Goal: Submit feedback/report problem

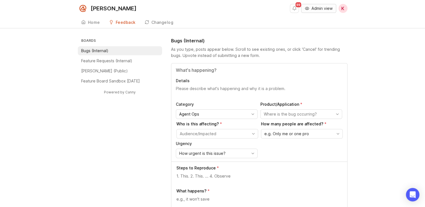
click at [316, 9] on span "Admin view" at bounding box center [322, 9] width 21 height 6
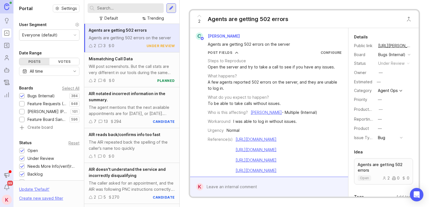
click at [136, 11] on div at bounding box center [126, 8] width 76 height 10
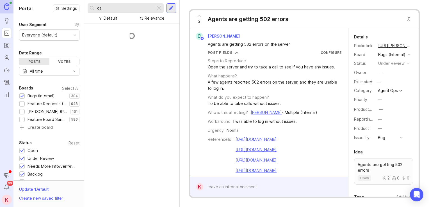
type input "c"
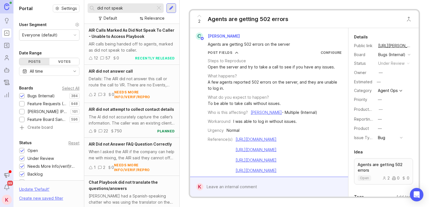
type input "did not speak"
click at [126, 38] on span "AIR Calls Marked As Did Not Speak To Caller - Unable to Access Playbook" at bounding box center [132, 33] width 86 height 11
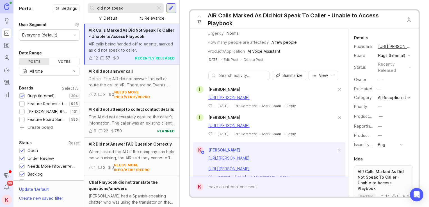
scroll to position [106, 0]
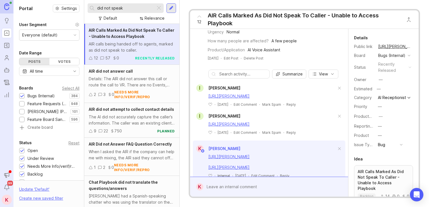
click at [235, 186] on div at bounding box center [273, 187] width 140 height 11
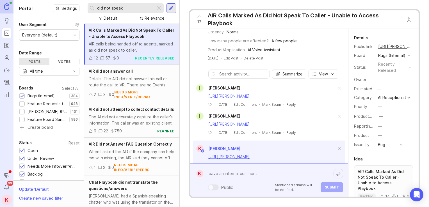
click at [227, 173] on textarea at bounding box center [268, 174] width 130 height 11
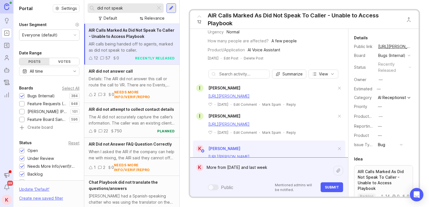
paste textarea "https://agent.smith.ai/agent/call/CA9047507cae5269dc43aef3b078400946/"
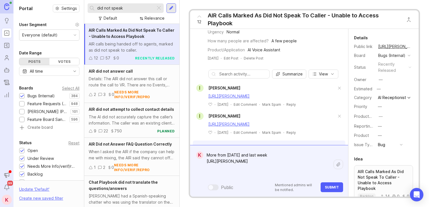
click at [237, 174] on textarea "More from today and last week https://agent.smith.ai/agent/call/CA9047507cae526…" at bounding box center [268, 164] width 130 height 29
paste textarea "https://agent.smith.ai/agent/call/CA6ad3fff27d50108081fb50b703d7bcad/"
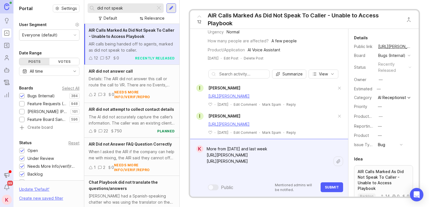
click at [233, 173] on textarea "More from today and last week https://agent.smith.ai/agent/call/CA9047507cae526…" at bounding box center [268, 161] width 130 height 35
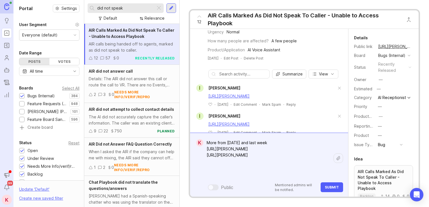
paste textarea "https://agent.smith.ai/agent/call/CA5b9d332c42c1f47f70d4dc8e37403a88/"
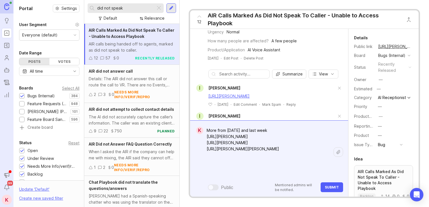
type textarea "More from today and last week https://agent.smith.ai/agent/call/CA9047507cae526…"
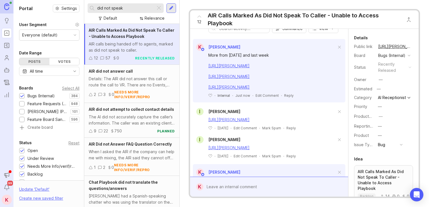
scroll to position [164, 0]
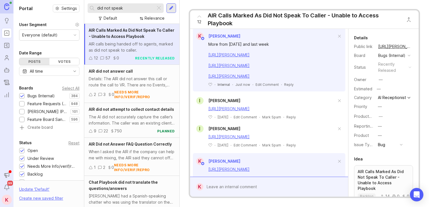
drag, startPoint x: 271, startPoint y: 119, endPoint x: 269, endPoint y: 145, distance: 25.7
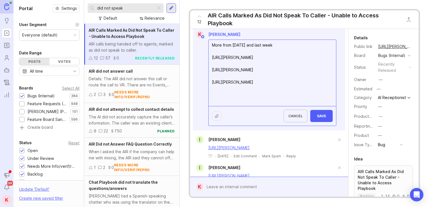
click at [248, 106] on textarea "More from today and last week https://agent.smith.ai/agent/call/CA9047507cae526…" at bounding box center [273, 73] width 128 height 66
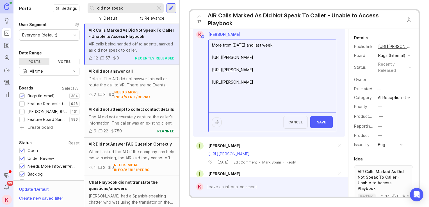
paste textarea "https://agent.smith.ai/agent/call/CA20eaebe10afe9f3fc12ee5b1039647e5/"
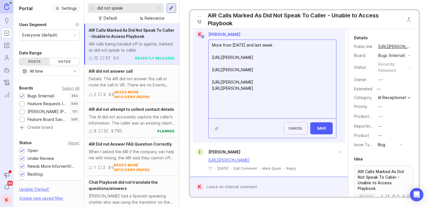
click at [249, 119] on textarea "More from today and last week https://agent.smith.ai/agent/call/CA9047507cae526…" at bounding box center [273, 79] width 128 height 79
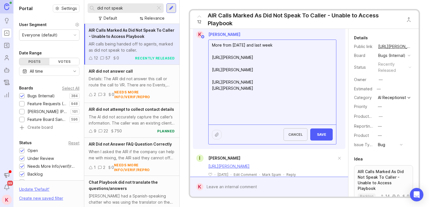
paste textarea "https://agent.smith.ai/agent/call/CA20eaebe10afe9f3fc12ee5b1039647e5/"
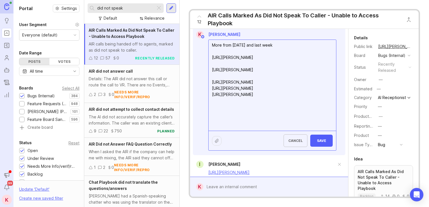
drag, startPoint x: 239, startPoint y: 152, endPoint x: 210, endPoint y: 144, distance: 30.3
click at [210, 131] on textarea "More from today and last week https://agent.smith.ai/agent/call/CA9047507cae526…" at bounding box center [273, 85] width 128 height 91
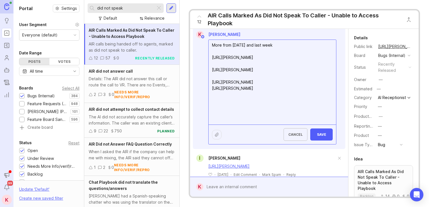
click at [242, 125] on textarea "More from today and last week https://agent.smith.ai/agent/call/CA9047507cae526…" at bounding box center [273, 82] width 128 height 85
paste textarea "https://agent.smith.ai/agent/call/CAa8a0ab6876a8fcd53d4aa53ad11c5c03/"
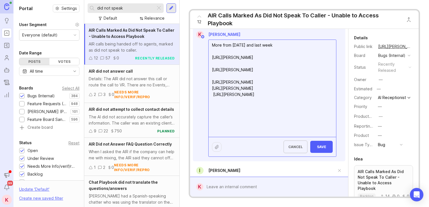
type textarea "More from today and last week https://agent.smith.ai/agent/call/CA9047507cae526…"
click at [316, 149] on span "Save" at bounding box center [321, 147] width 13 height 4
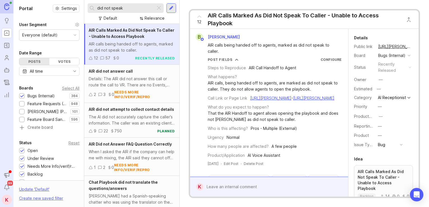
click at [137, 7] on input "did not speak" at bounding box center [125, 8] width 56 height 6
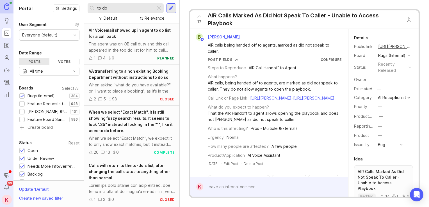
click at [125, 35] on div "AIr Voicemail showed up in agent to do list for a call back" at bounding box center [132, 33] width 86 height 12
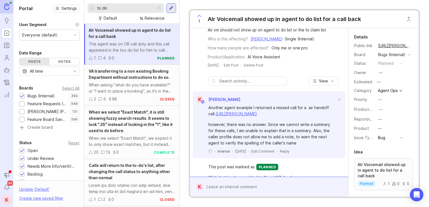
scroll to position [129, 0]
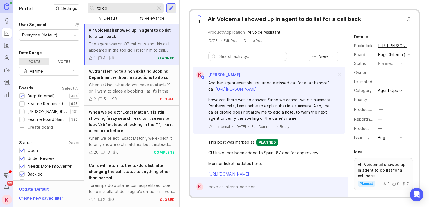
drag, startPoint x: 304, startPoint y: 44, endPoint x: 305, endPoint y: 75, distance: 31.2
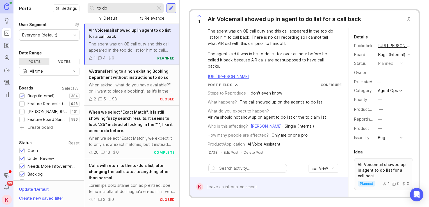
scroll to position [0, 0]
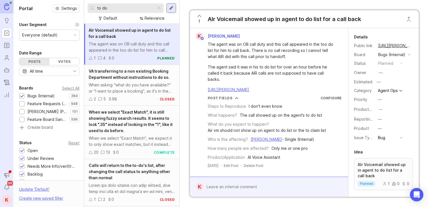
click at [120, 8] on input "to do" at bounding box center [125, 8] width 56 height 6
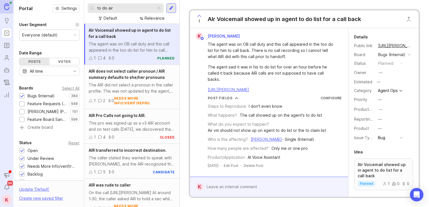
click at [140, 10] on input "to do air" at bounding box center [125, 8] width 56 height 6
type input "air call"
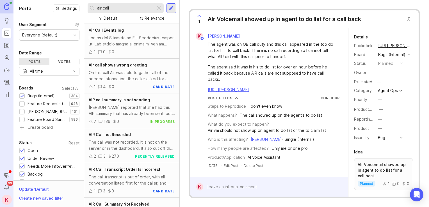
click at [124, 103] on div "AIR call summary is not sending" at bounding box center [132, 100] width 86 height 6
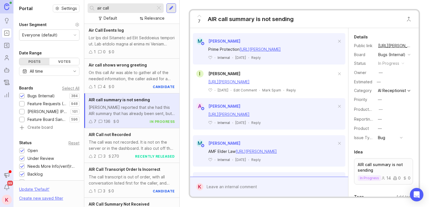
drag, startPoint x: 291, startPoint y: 60, endPoint x: 298, endPoint y: 127, distance: 67.2
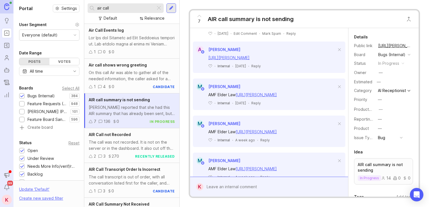
click at [220, 166] on div at bounding box center [273, 187] width 140 height 11
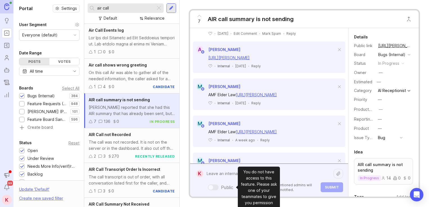
paste textarea "[URL][PERSON_NAME]"
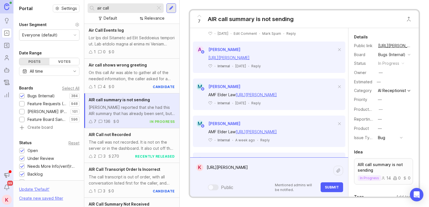
type textarea "[URL][PERSON_NAME]"
click at [325, 166] on button "Submit" at bounding box center [332, 188] width 22 height 10
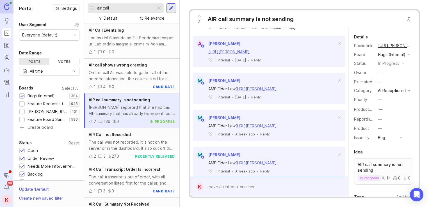
click at [124, 8] on input "air call" at bounding box center [125, 8] width 56 height 6
click at [123, 8] on input "air call" at bounding box center [125, 8] width 56 height 6
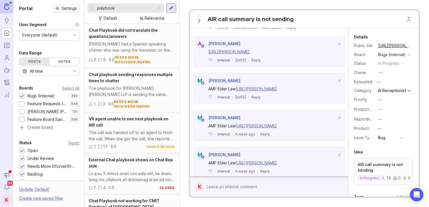
type input "playbook"
click at [144, 125] on div "VR agent unable to see next playbook on AIR call" at bounding box center [132, 122] width 86 height 12
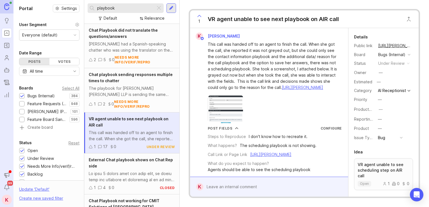
click at [223, 166] on div at bounding box center [273, 187] width 140 height 11
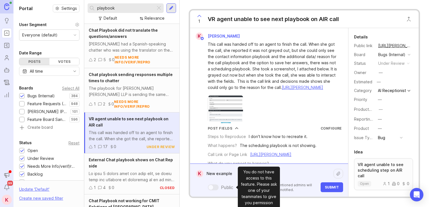
paste textarea "[URL][PERSON_NAME]"
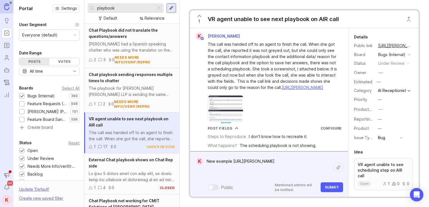
type textarea "New example [URL][PERSON_NAME]"
click at [332, 166] on span "Submit" at bounding box center [332, 187] width 14 height 4
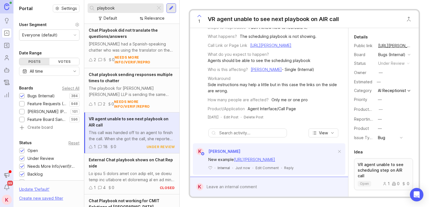
drag, startPoint x: 314, startPoint y: 106, endPoint x: 314, endPoint y: 140, distance: 34.3
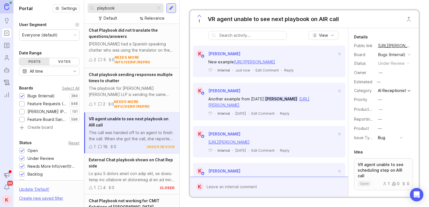
drag, startPoint x: 311, startPoint y: 132, endPoint x: 311, endPoint y: 156, distance: 23.9
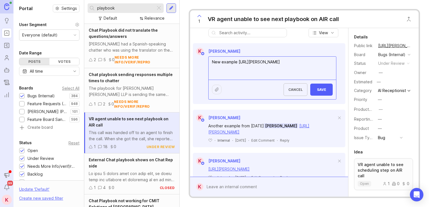
click at [262, 80] on textarea "New example [URL][PERSON_NAME]" at bounding box center [273, 68] width 128 height 23
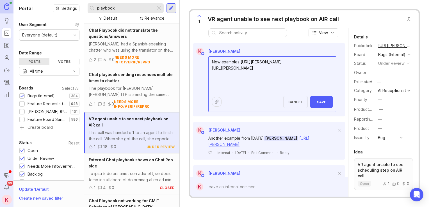
type textarea "New examples [URL][PERSON_NAME] [URL][PERSON_NAME]"
click at [315, 108] on button "Save" at bounding box center [321, 102] width 22 height 12
